Goal: Information Seeking & Learning: Learn about a topic

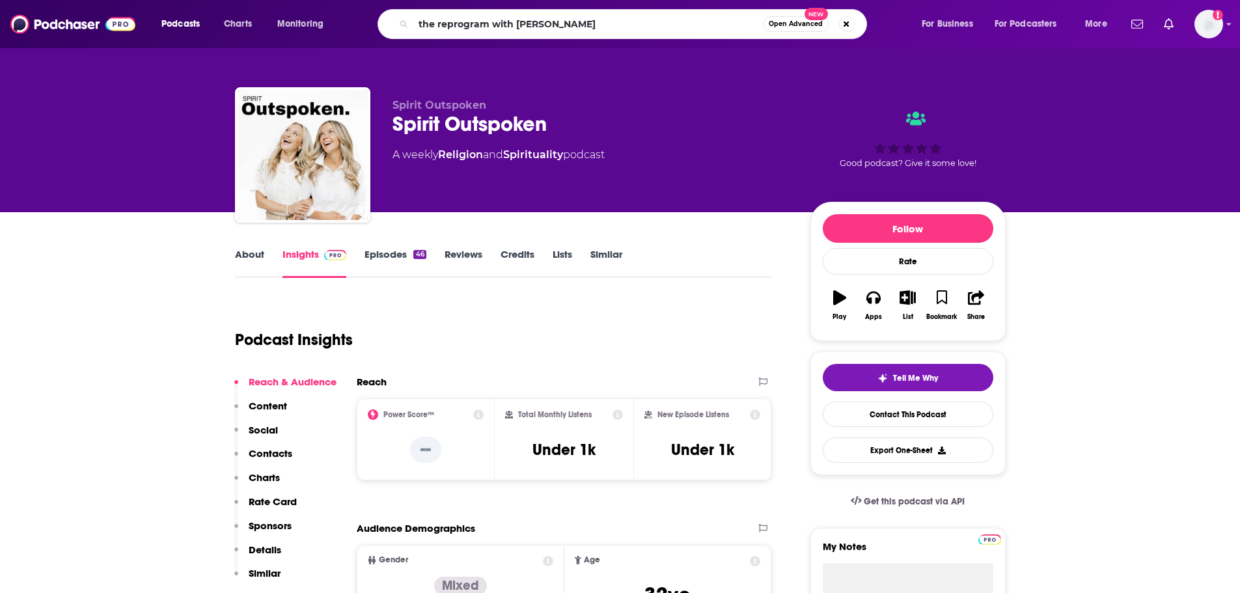
type input "the reprogram with [PERSON_NAME]"
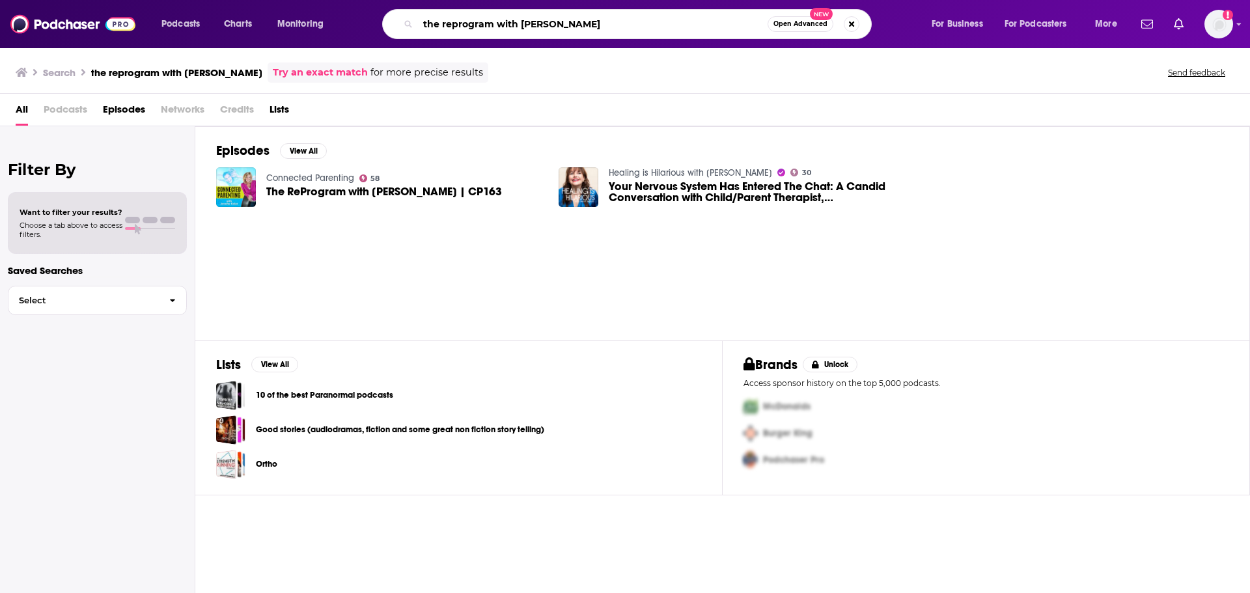
drag, startPoint x: 590, startPoint y: 25, endPoint x: 497, endPoint y: 20, distance: 93.9
click at [497, 20] on input "the reprogram with [PERSON_NAME]" at bounding box center [593, 24] width 350 height 21
type input "the reprogram"
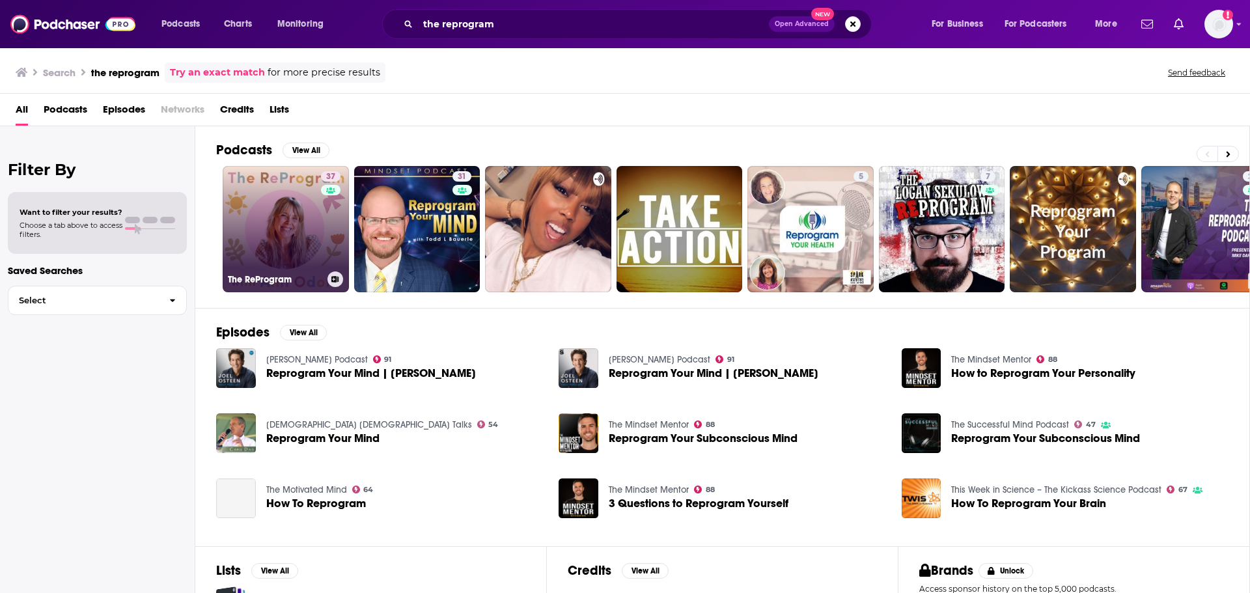
click at [304, 247] on link "37 The ReProgram" at bounding box center [286, 229] width 126 height 126
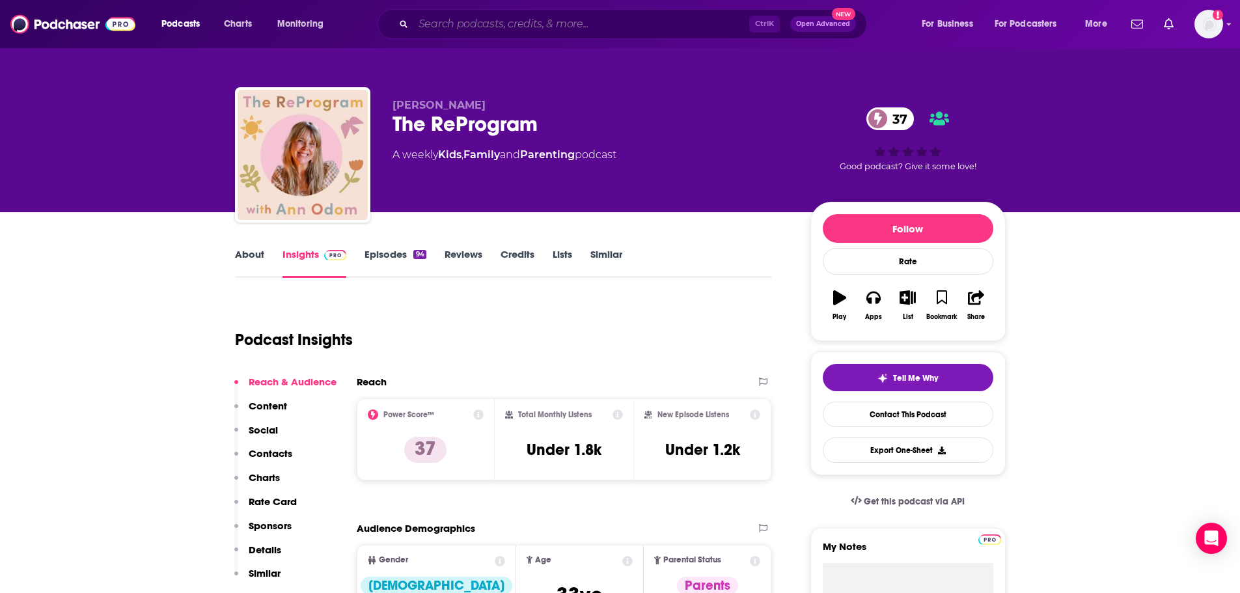
click at [483, 31] on input "Search podcasts, credits, & more..." at bounding box center [581, 24] width 336 height 21
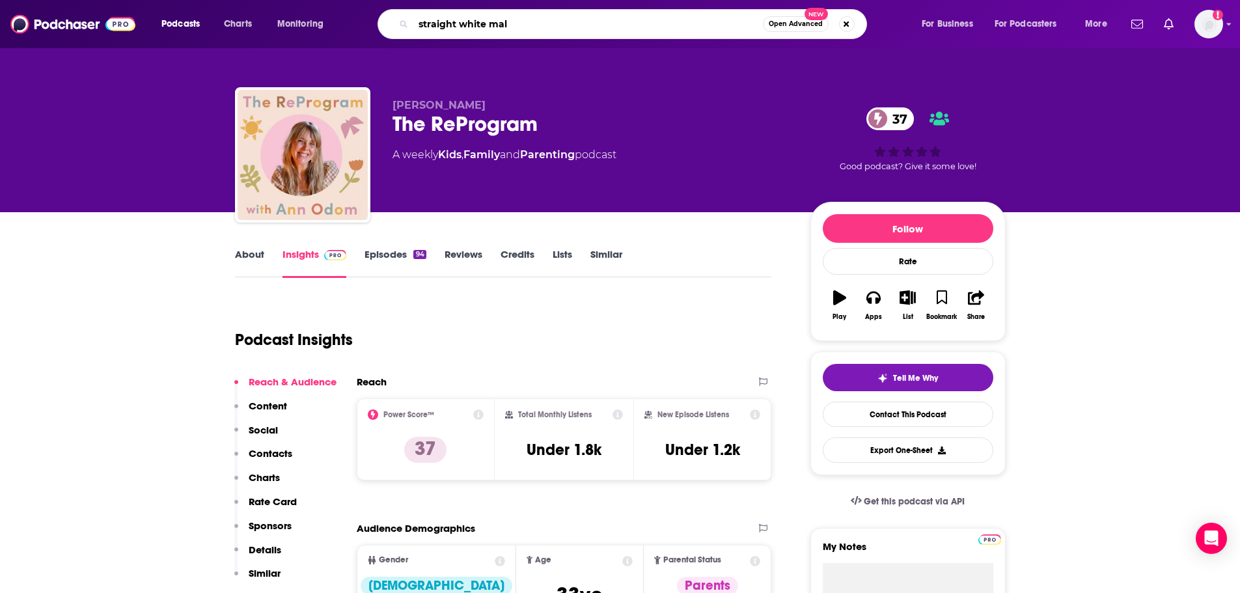
type input "straight white [DEMOGRAPHIC_DATA]"
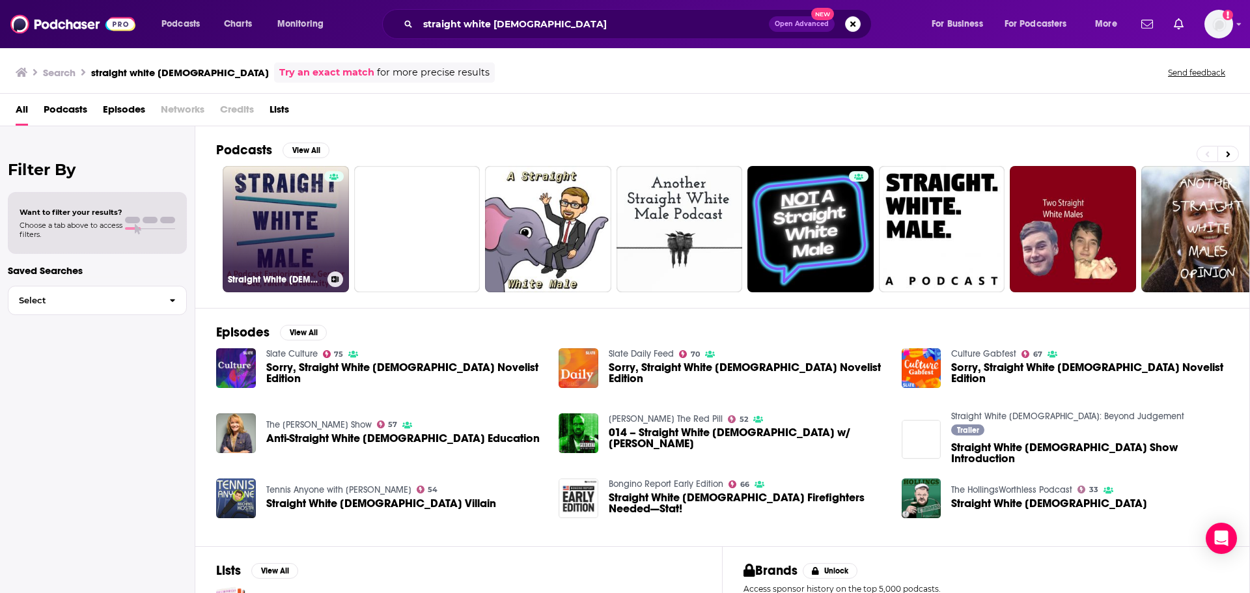
click at [241, 211] on link "Straight White [DEMOGRAPHIC_DATA]" at bounding box center [286, 229] width 126 height 126
